Goal: Task Accomplishment & Management: Use online tool/utility

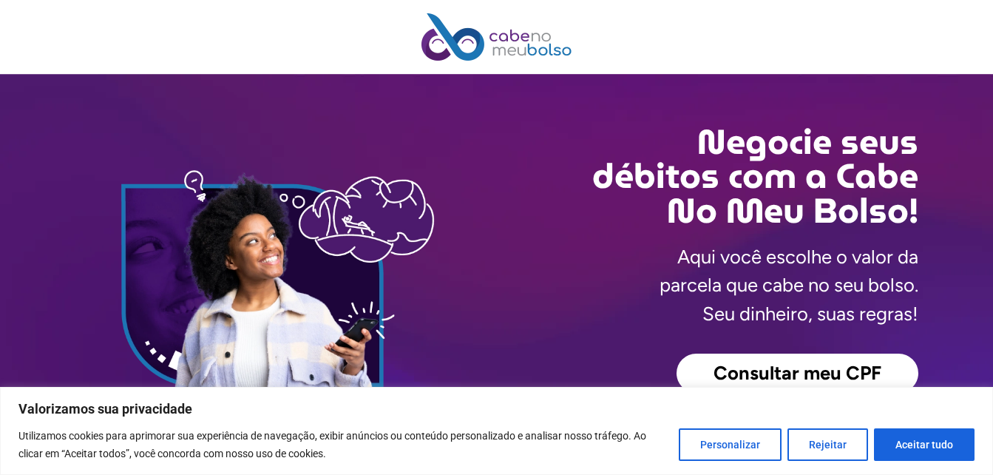
scroll to position [148, 0]
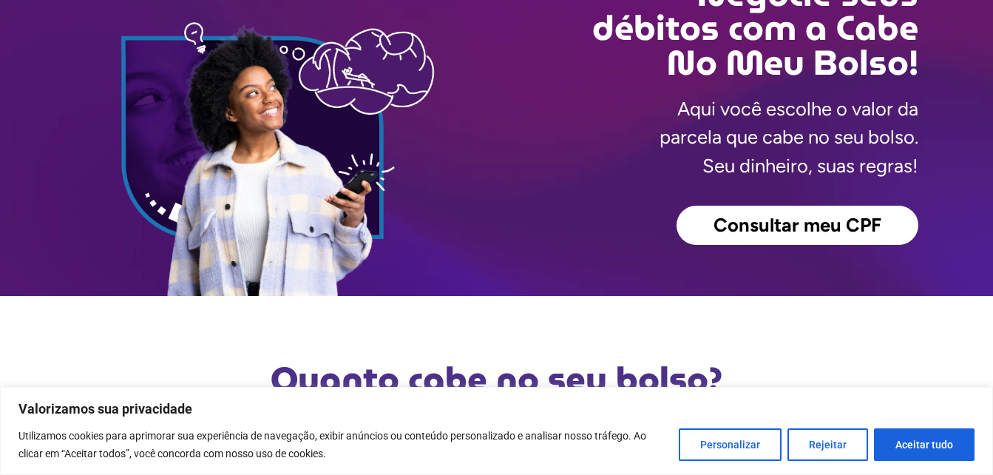
drag, startPoint x: 910, startPoint y: 436, endPoint x: 866, endPoint y: 430, distance: 44.1
click at [910, 436] on button "Aceitar tudo" at bounding box center [924, 444] width 101 height 33
checkbox input "true"
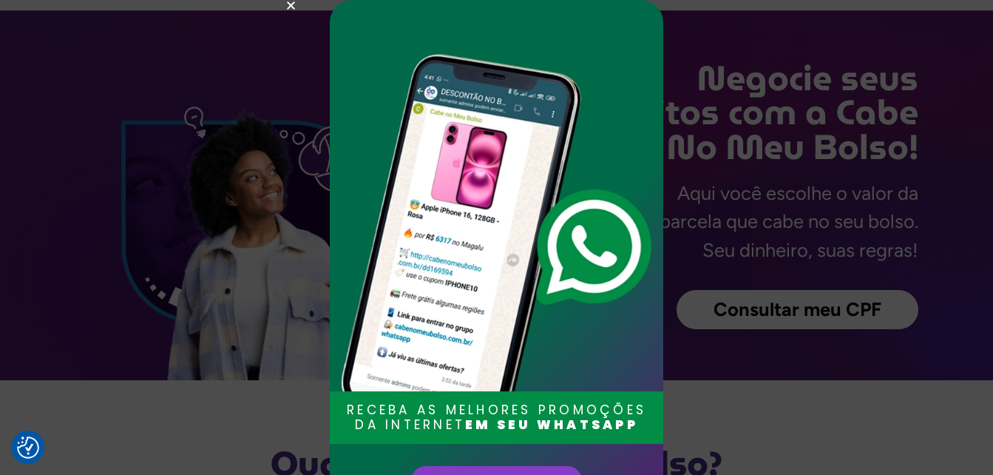
scroll to position [0, 0]
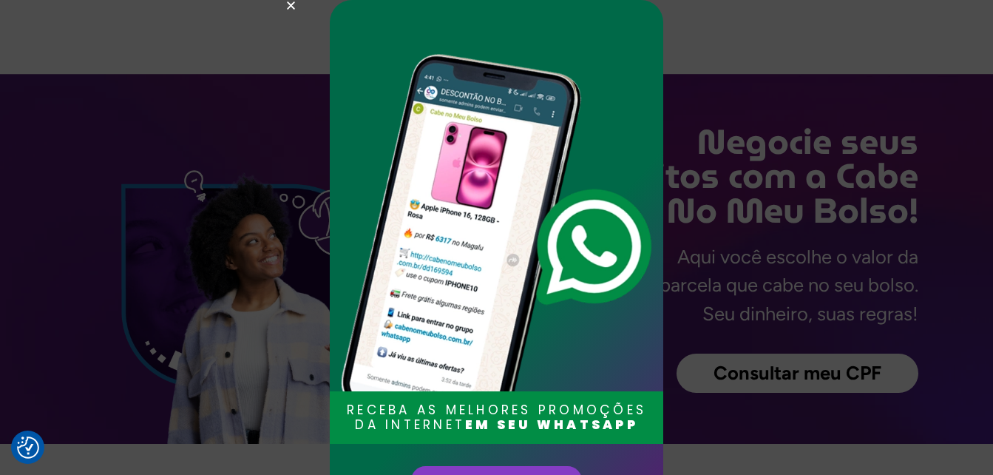
drag, startPoint x: 288, startPoint y: 3, endPoint x: 427, endPoint y: 67, distance: 153.9
click at [288, 3] on use "Close" at bounding box center [291, 5] width 8 height 8
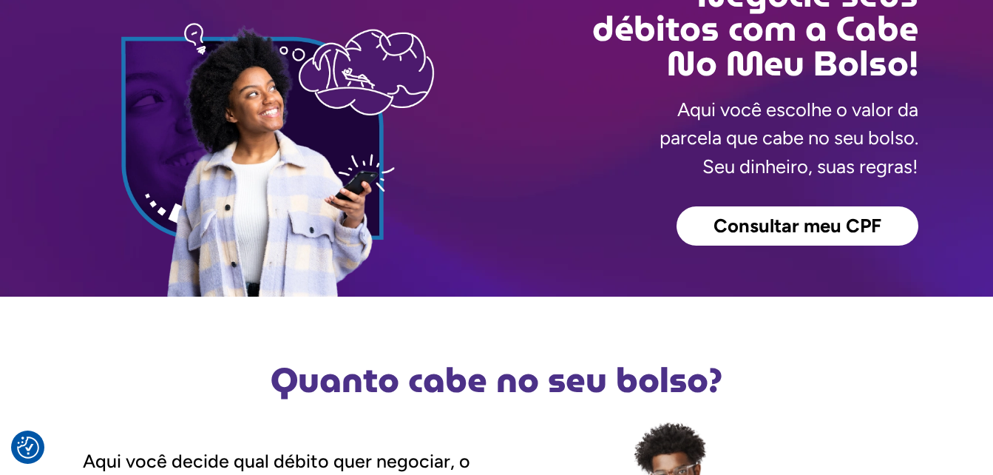
scroll to position [148, 0]
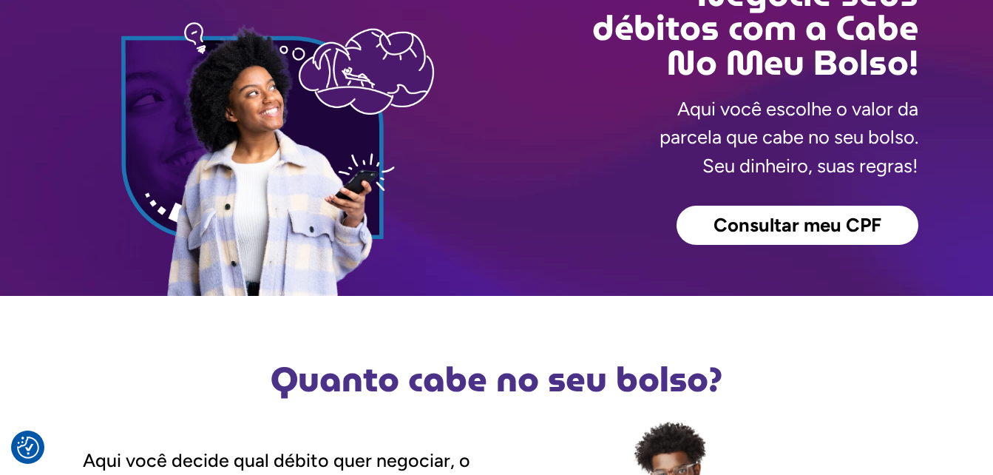
click at [782, 230] on span "Consultar meu CPF" at bounding box center [798, 225] width 168 height 19
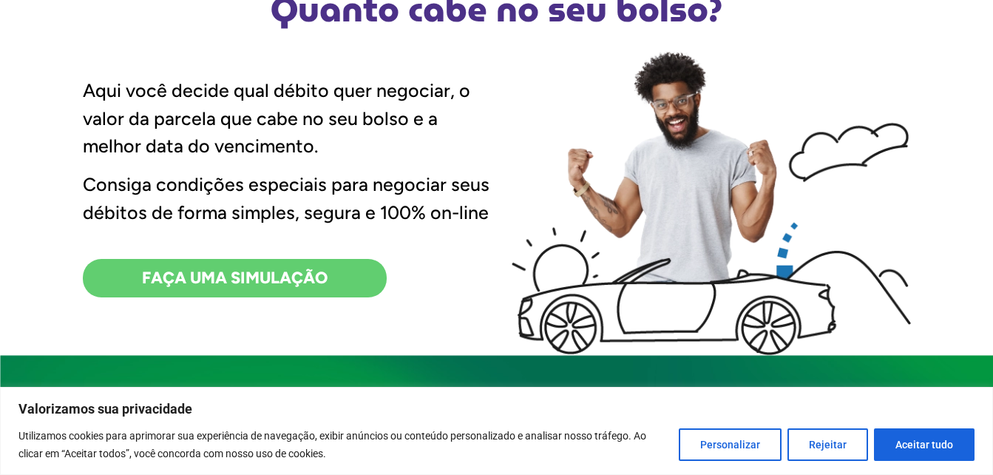
drag, startPoint x: 915, startPoint y: 439, endPoint x: 907, endPoint y: 439, distance: 8.1
click at [915, 439] on button "Aceitar tudo" at bounding box center [924, 444] width 101 height 33
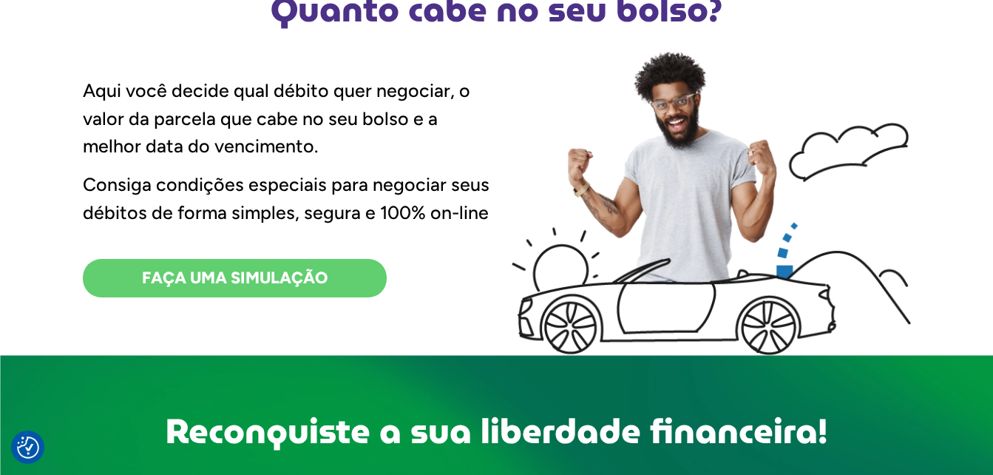
checkbox input "true"
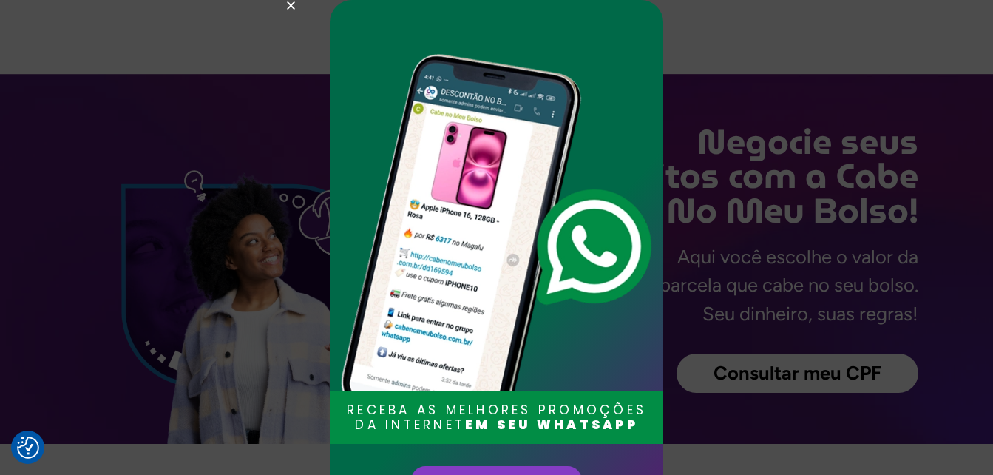
click at [289, 7] on use "Close" at bounding box center [291, 5] width 8 height 8
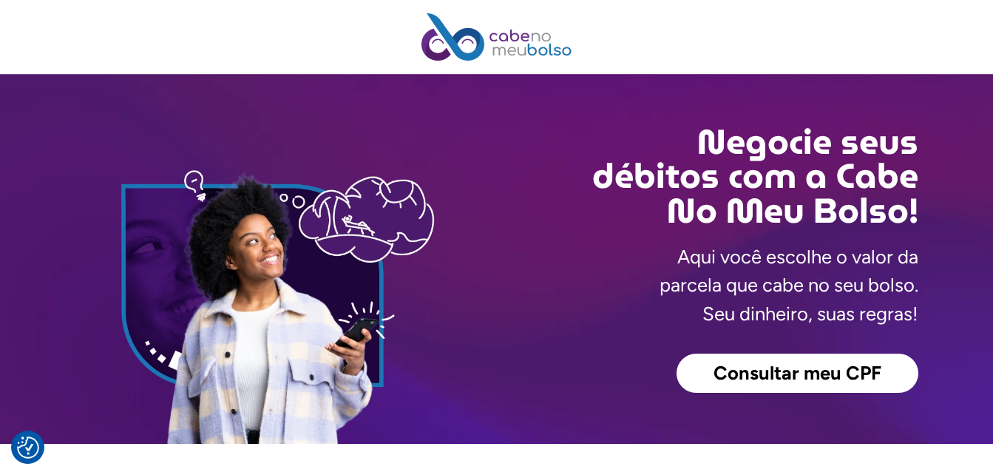
click at [822, 373] on span "Consultar meu CPF" at bounding box center [798, 373] width 168 height 19
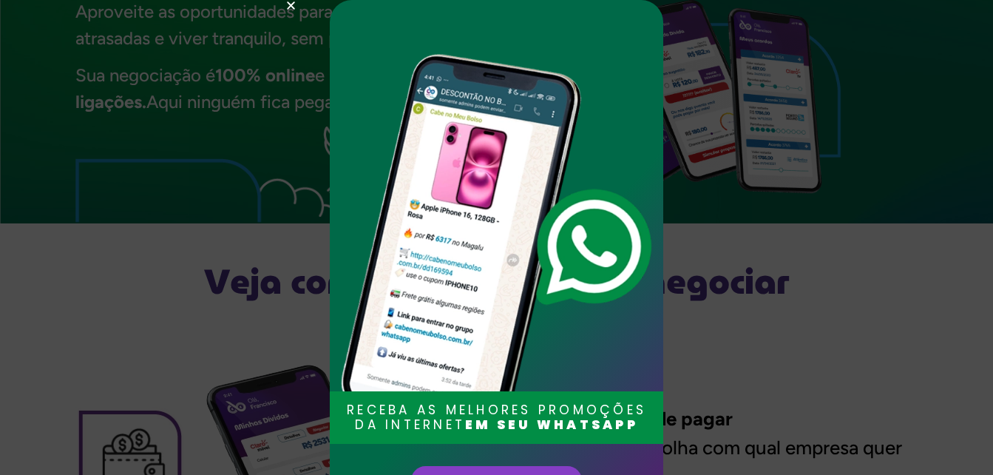
scroll to position [1183, 0]
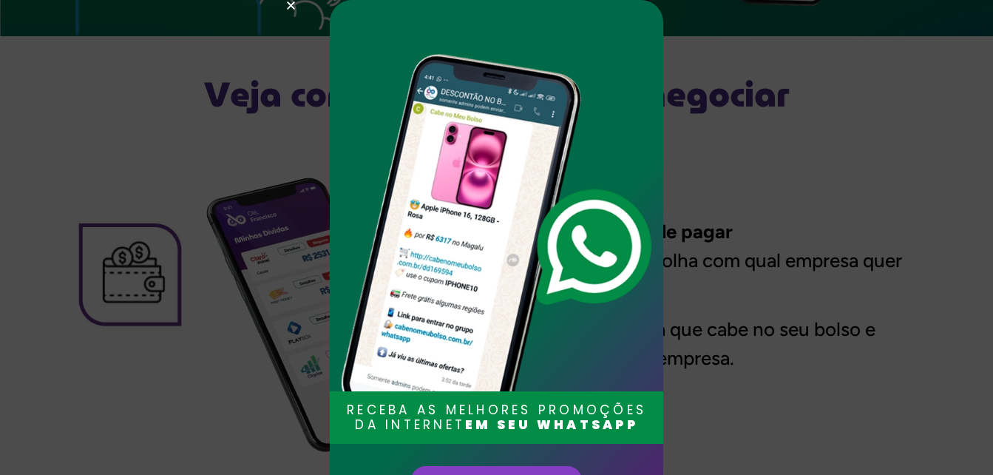
click at [278, 5] on div "RECEBA AS MELHORES PROMOÇÕES DA INTERNET EM SEU WHATSAPP Entrar no grupo" at bounding box center [496, 237] width 993 height 475
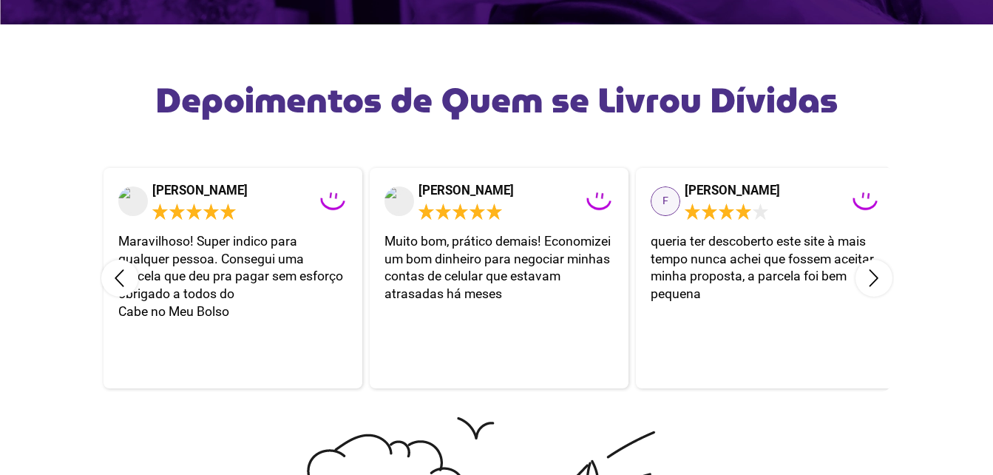
scroll to position [2514, 0]
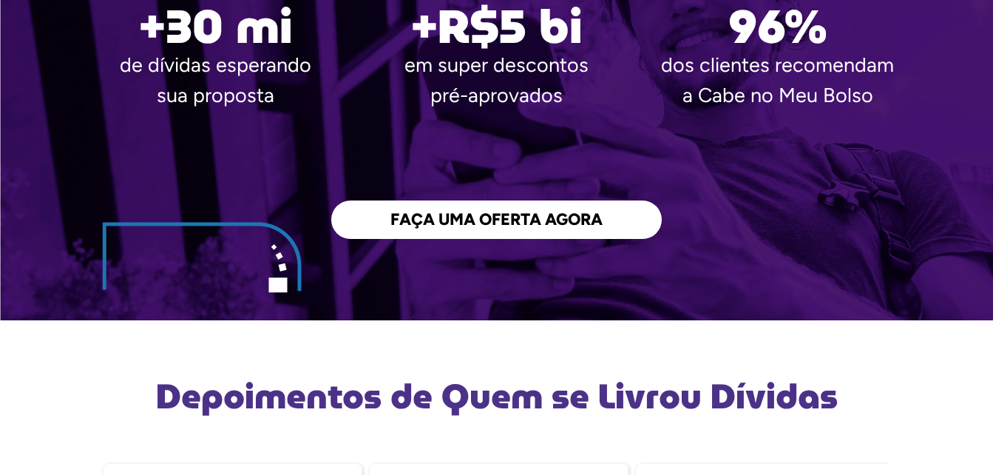
click at [563, 228] on span "FAÇA UMA OFERTA AGORA" at bounding box center [496, 220] width 212 height 16
